Goal: Transaction & Acquisition: Purchase product/service

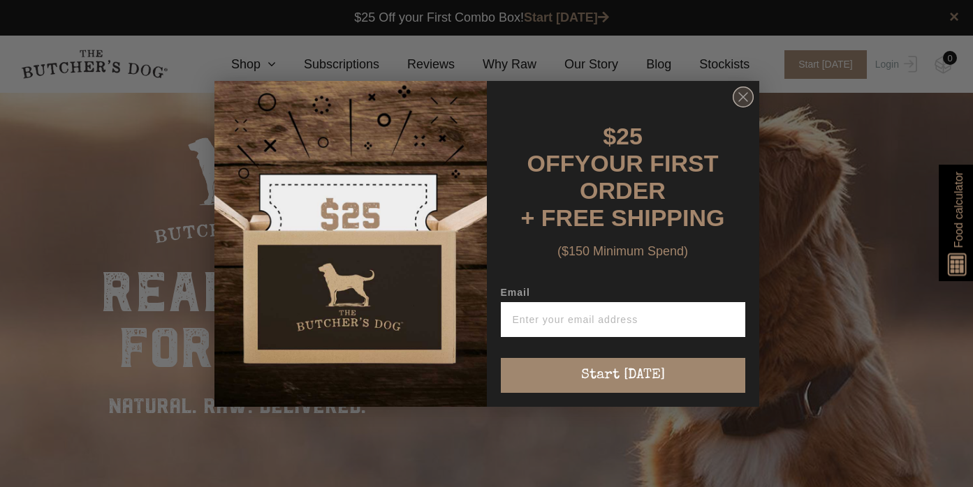
click at [746, 101] on icon "Close dialog" at bounding box center [743, 97] width 8 height 8
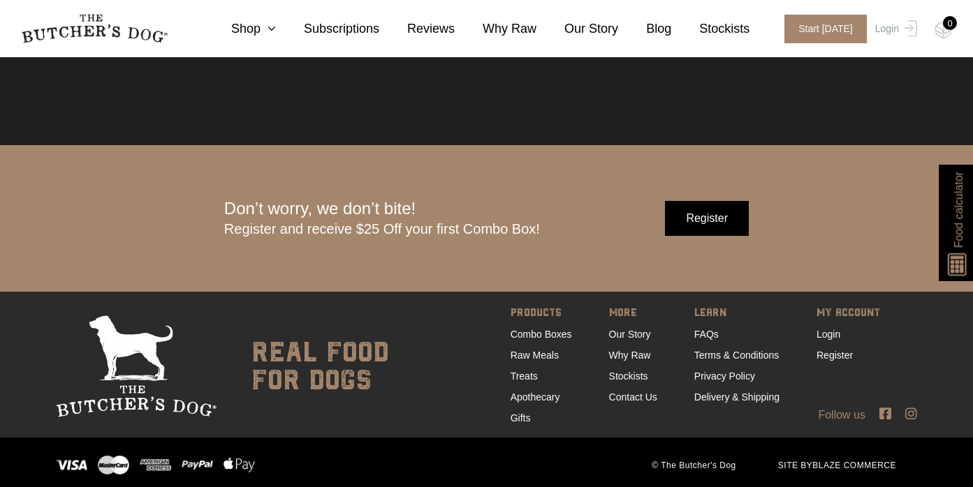
scroll to position [4331, 0]
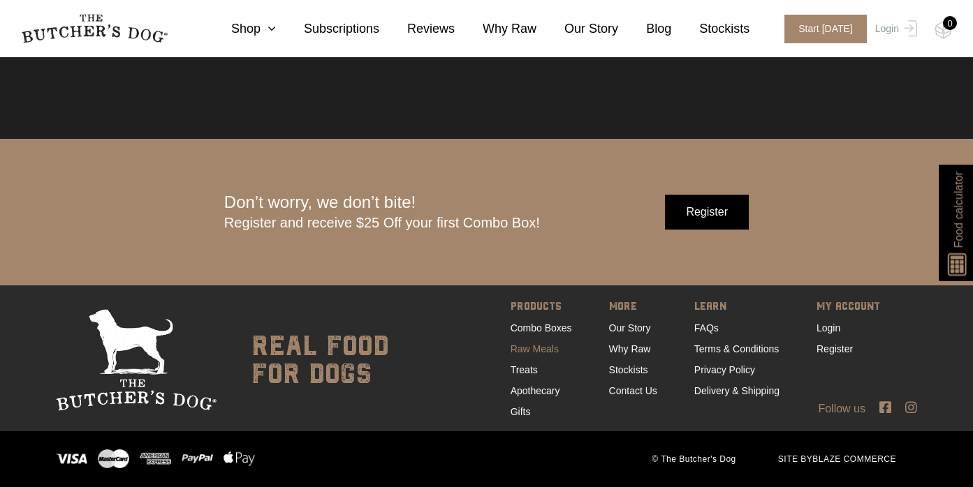
click at [536, 349] on link "Raw Meals" at bounding box center [534, 348] width 48 height 11
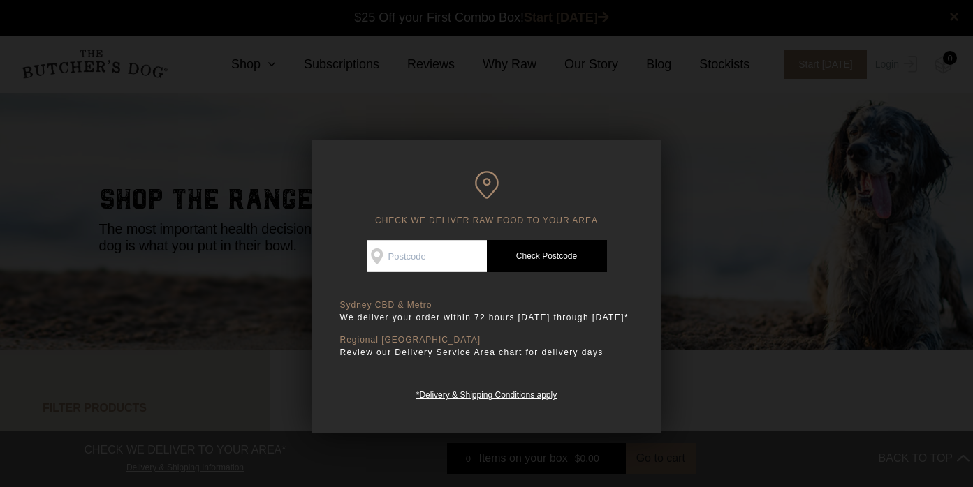
scroll to position [1, 0]
click at [450, 261] on input "Check Availability At" at bounding box center [427, 256] width 120 height 32
type input "3799"
click at [539, 250] on link "Check Postcode" at bounding box center [547, 256] width 120 height 32
